Goal: Information Seeking & Learning: Learn about a topic

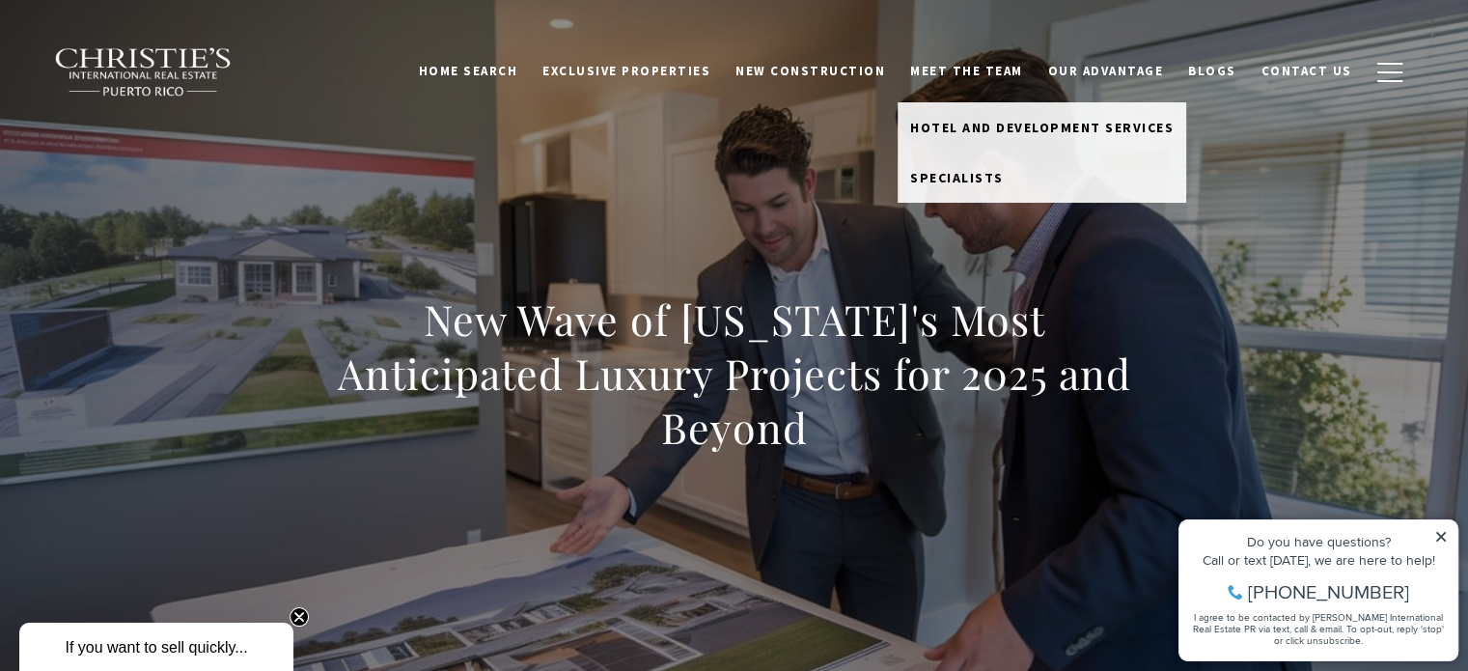
click at [953, 67] on link "Meet the Team" at bounding box center [966, 71] width 138 height 37
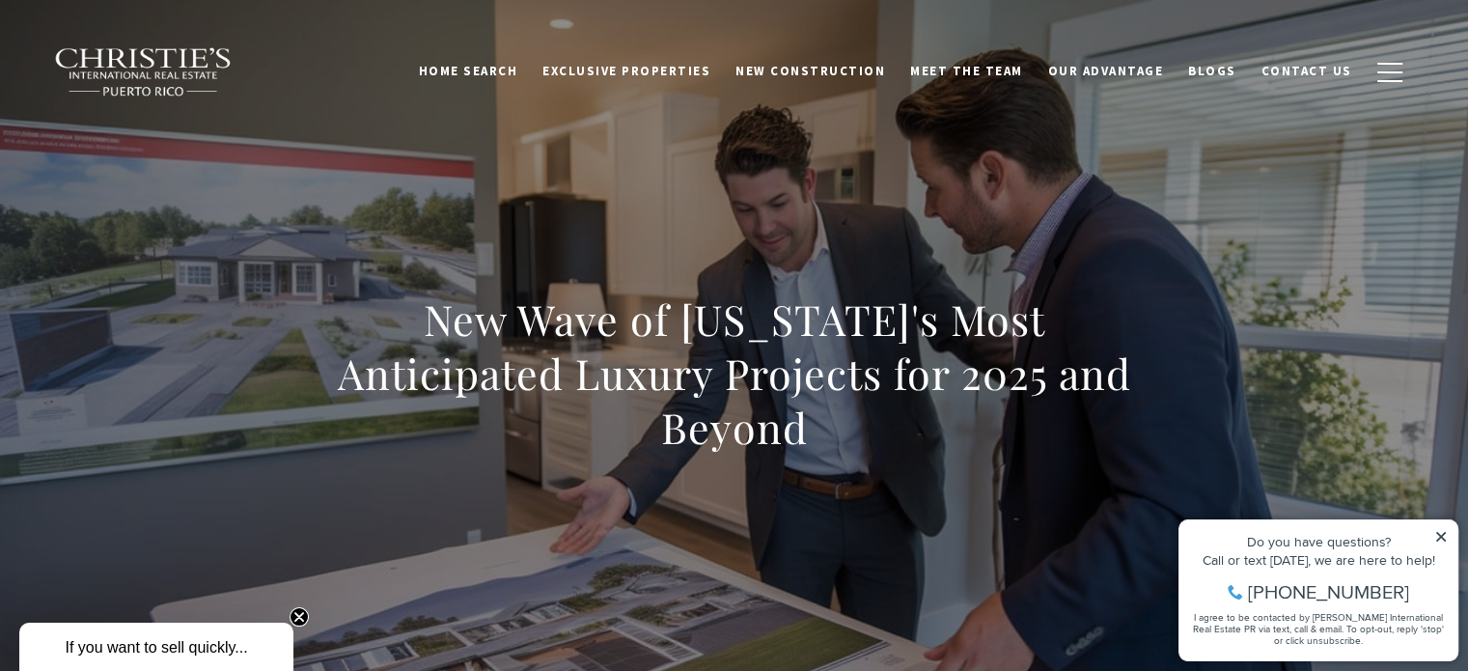
click at [953, 67] on link "Meet the Team" at bounding box center [966, 71] width 138 height 37
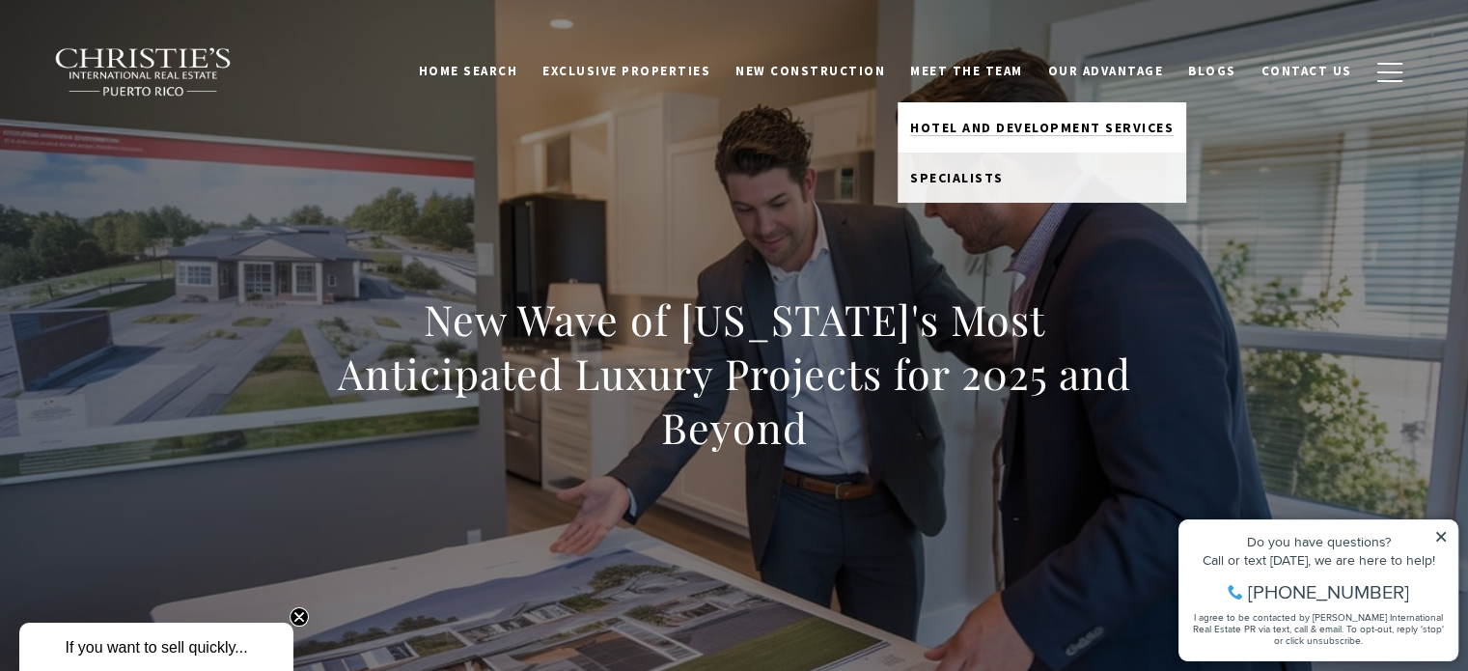
click at [965, 124] on span "Hotel and Development Services" at bounding box center [1041, 127] width 263 height 17
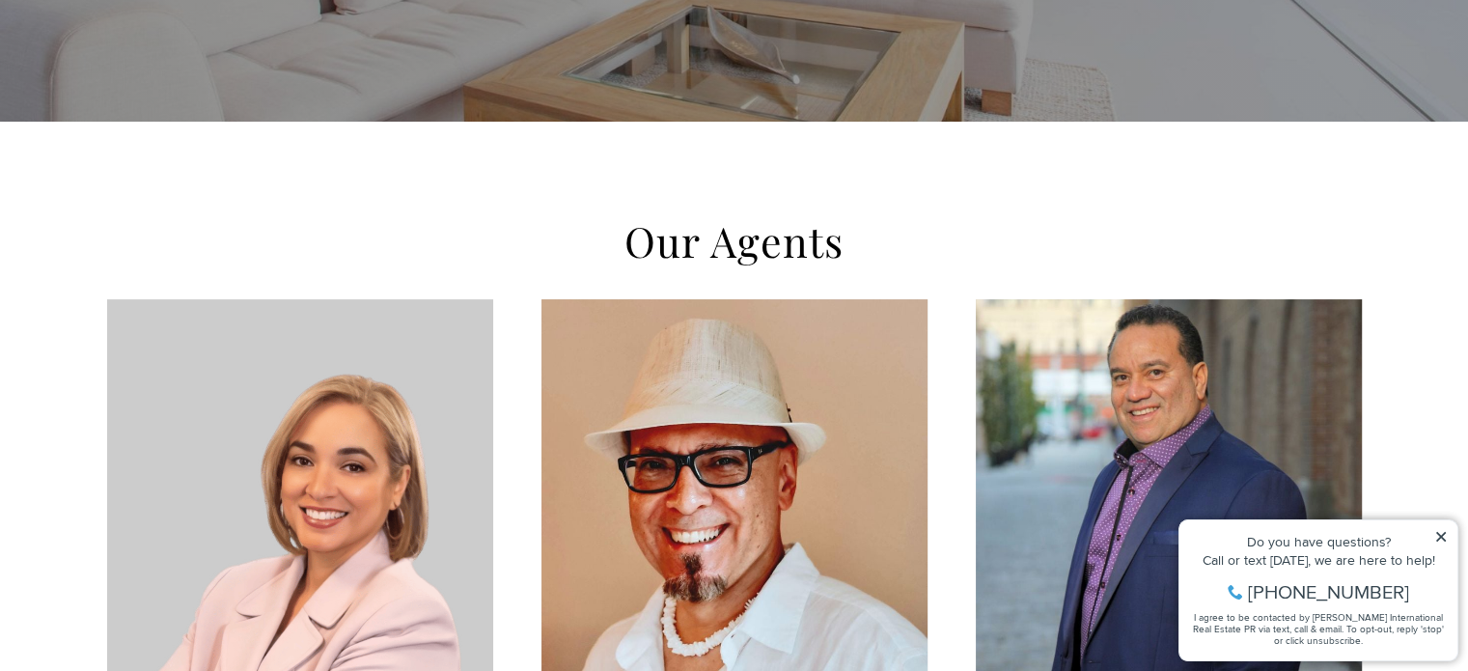
scroll to position [462, 0]
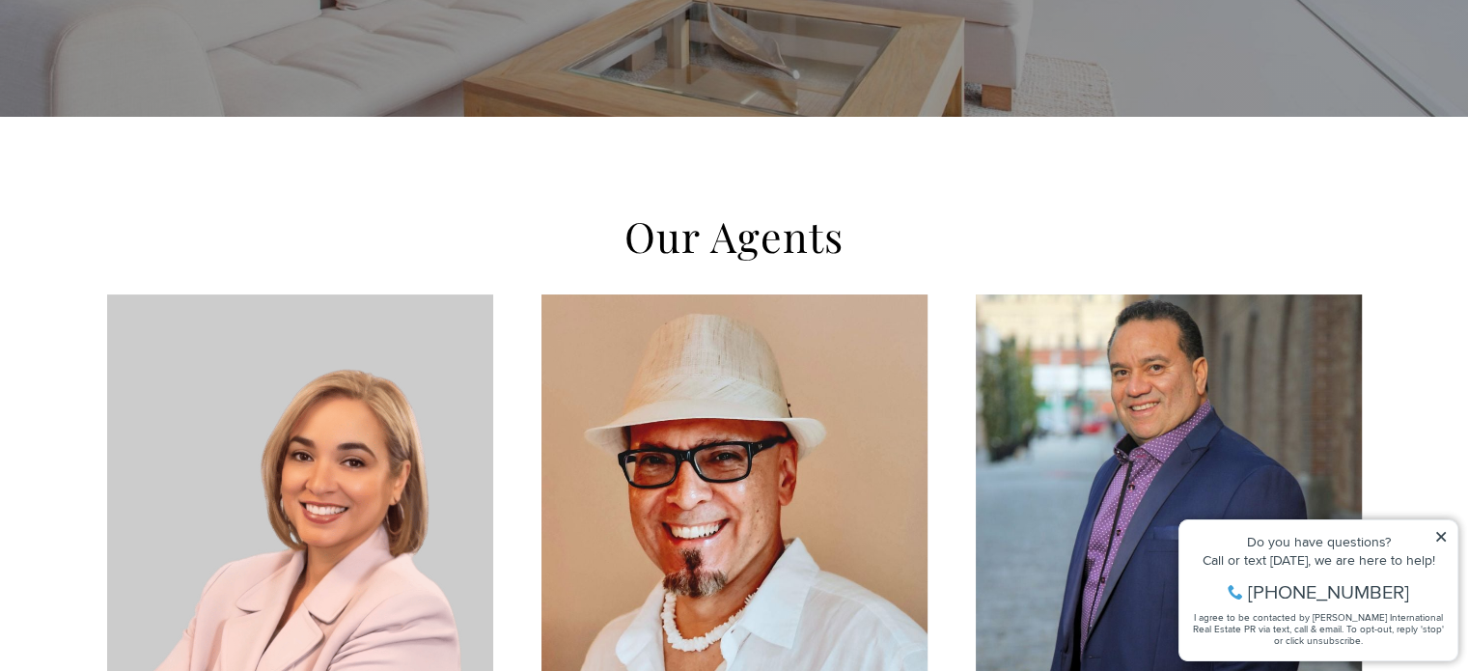
click at [1437, 535] on icon at bounding box center [1441, 537] width 14 height 14
click at [1441, 534] on icon at bounding box center [1441, 537] width 14 height 14
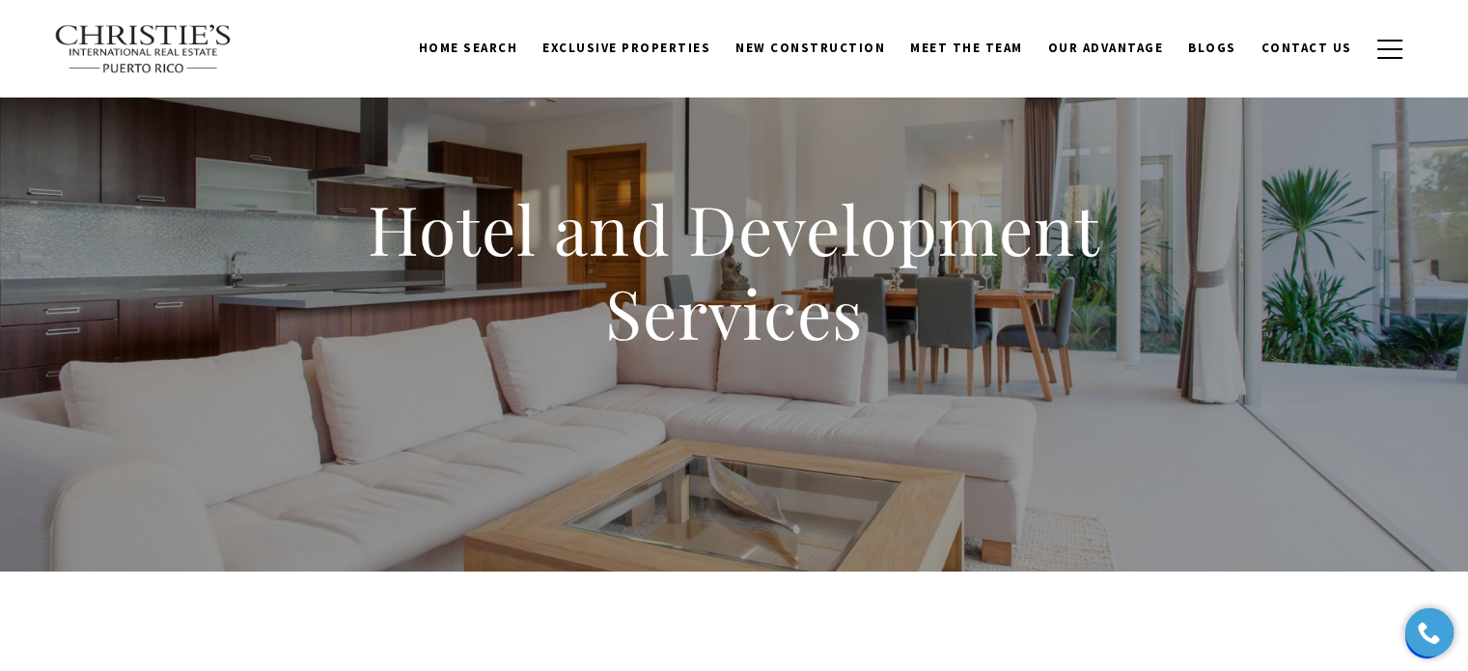
scroll to position [0, 0]
